Goal: Navigation & Orientation: Find specific page/section

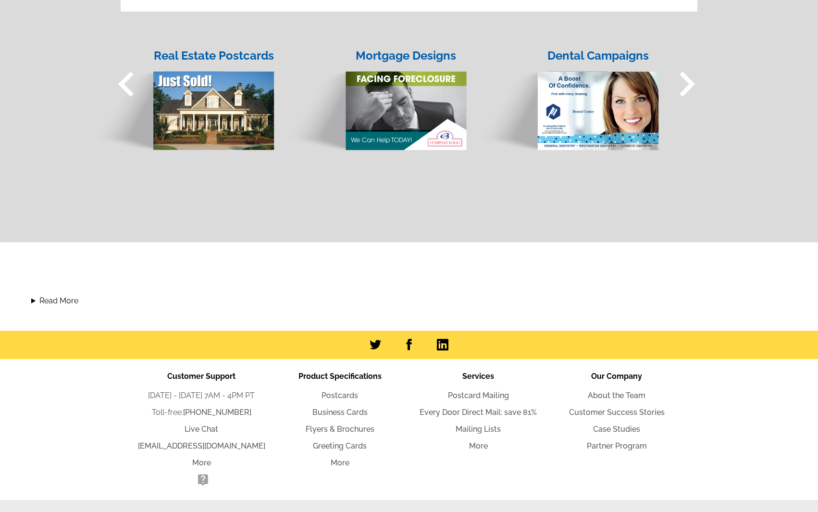
scroll to position [872, 0]
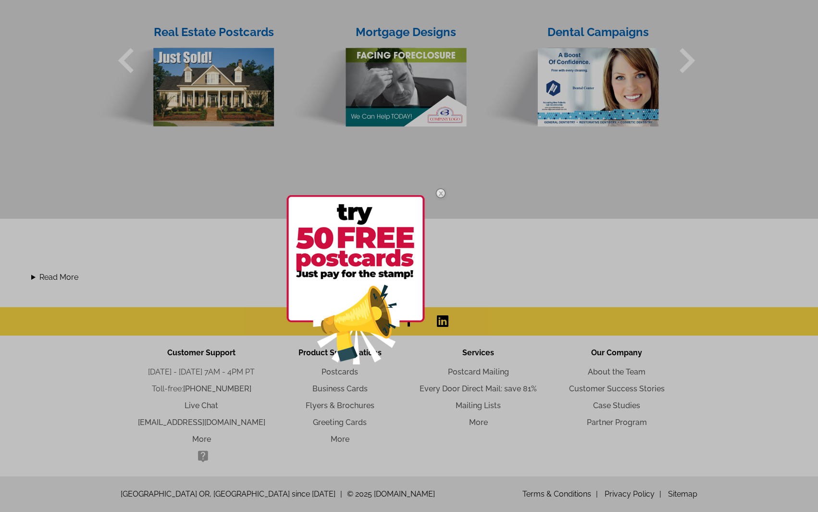
click at [442, 194] on img at bounding box center [441, 193] width 28 height 28
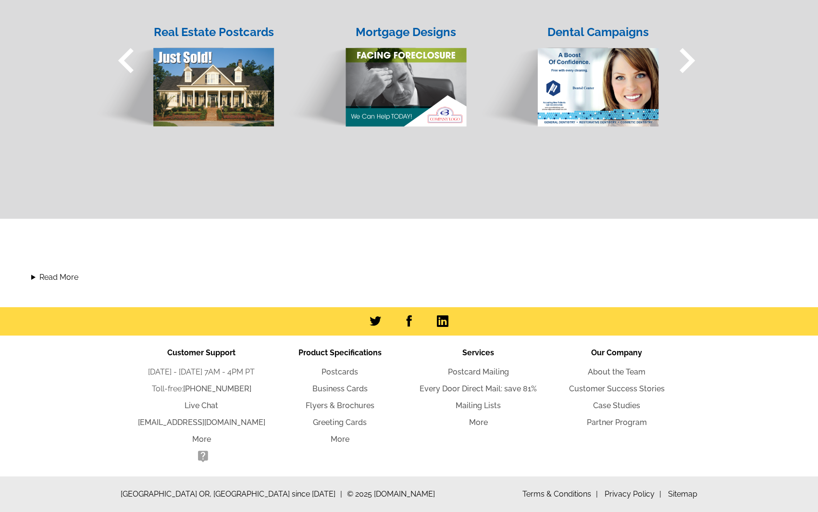
click at [614, 370] on link "About the Team" at bounding box center [617, 371] width 58 height 9
